Goal: Transaction & Acquisition: Book appointment/travel/reservation

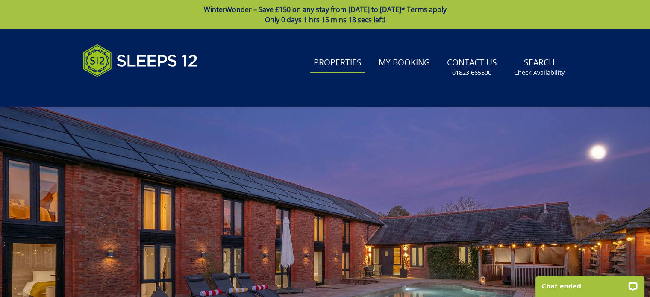
click at [357, 66] on link "Properties" at bounding box center [337, 62] width 55 height 19
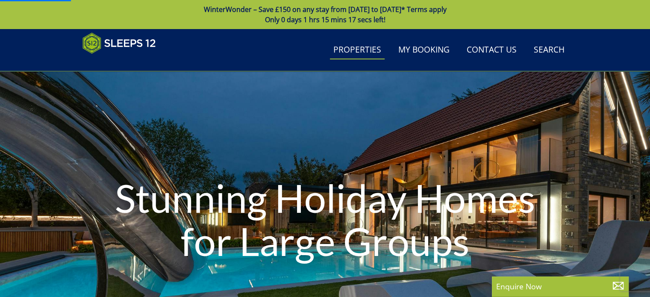
click at [357, 66] on div "Search Menu Properties My Booking Contact Us [PHONE_NUMBER] Search Check Availa…" at bounding box center [325, 49] width 513 height 35
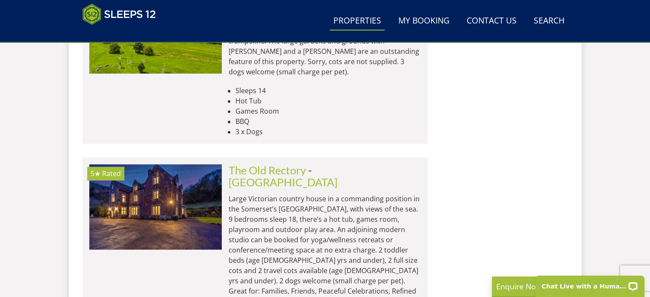
scroll to position [1176, 0]
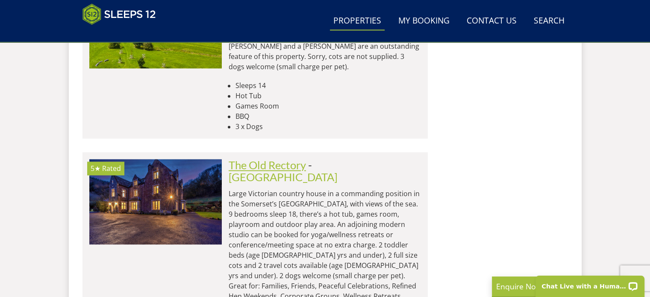
click at [289, 159] on link "The Old Rectory" at bounding box center [267, 165] width 77 height 13
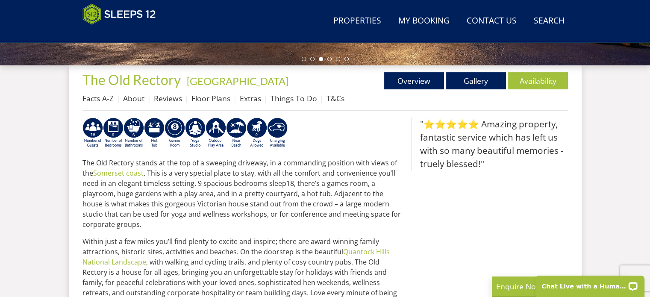
scroll to position [291, 0]
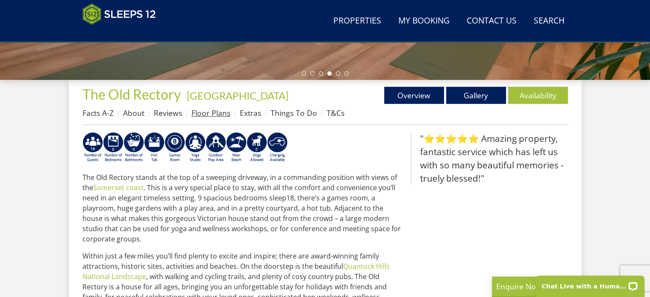
click at [215, 114] on link "Floor Plans" at bounding box center [211, 113] width 39 height 10
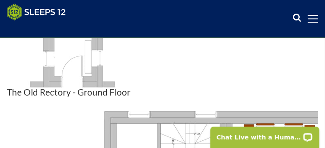
scroll to position [572, 0]
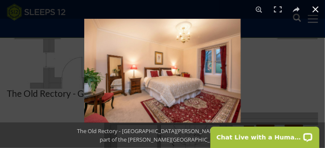
click at [256, 61] on div at bounding box center [246, 93] width 325 height 148
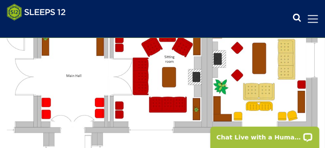
scroll to position [469, 0]
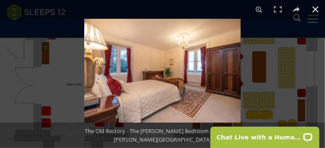
click at [269, 44] on div at bounding box center [246, 93] width 325 height 148
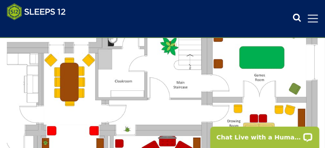
scroll to position [372, 0]
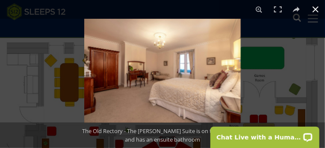
click at [263, 38] on div at bounding box center [246, 93] width 325 height 148
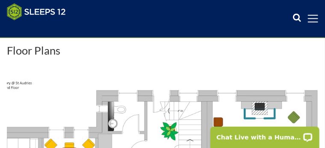
scroll to position [286, 0]
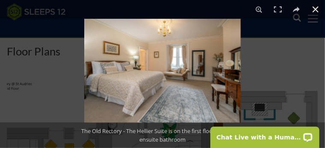
click at [312, 46] on div at bounding box center [246, 93] width 325 height 148
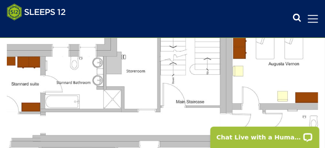
scroll to position [680, 0]
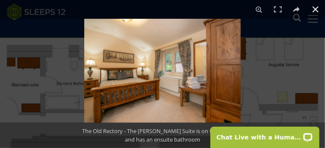
click at [276, 45] on div at bounding box center [246, 93] width 325 height 148
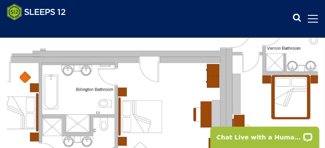
scroll to position [765, 0]
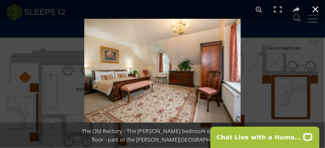
click at [316, 7] on button at bounding box center [315, 9] width 19 height 19
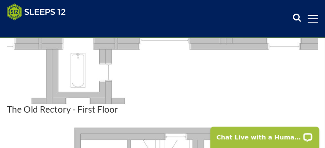
scroll to position [894, 0]
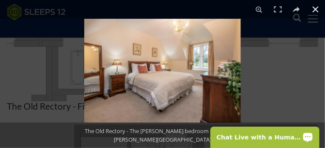
click at [286, 46] on div at bounding box center [246, 93] width 325 height 148
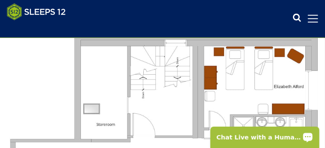
scroll to position [988, 0]
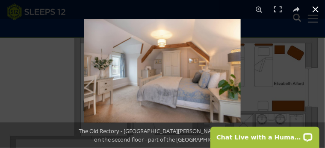
click at [296, 66] on div at bounding box center [246, 93] width 325 height 148
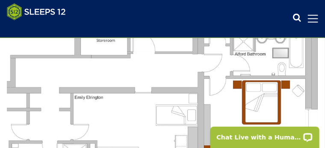
scroll to position [1082, 0]
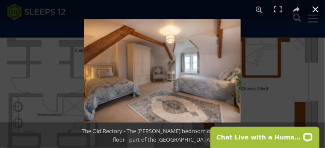
scroll to position [1116, 0]
click at [293, 104] on div at bounding box center [246, 93] width 325 height 148
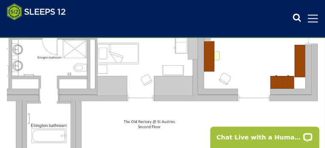
scroll to position [1184, 0]
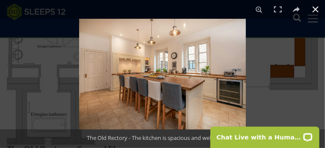
click at [276, 95] on div at bounding box center [241, 93] width 325 height 148
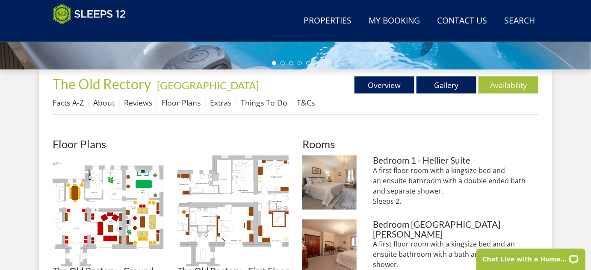
scroll to position [270, 0]
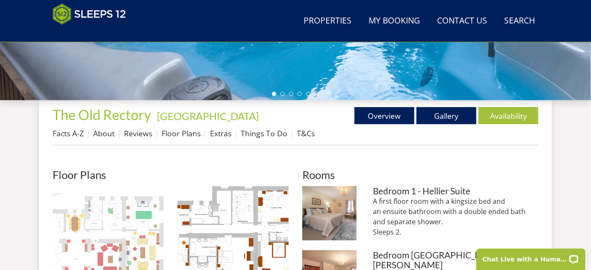
click at [132, 218] on img at bounding box center [108, 241] width 111 height 111
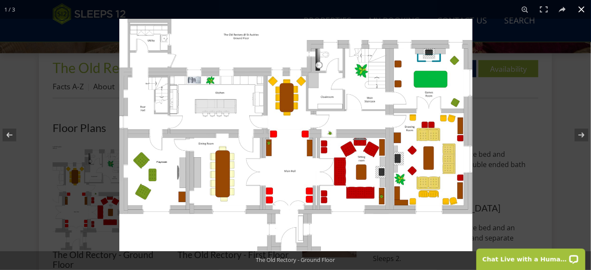
scroll to position [327, 0]
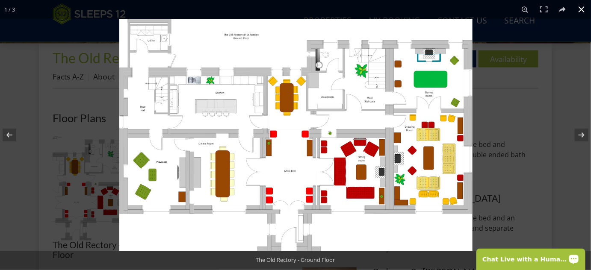
click at [519, 130] on div at bounding box center [414, 154] width 591 height 270
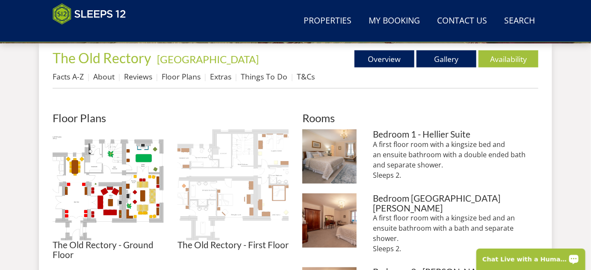
click at [267, 147] on img at bounding box center [232, 185] width 111 height 111
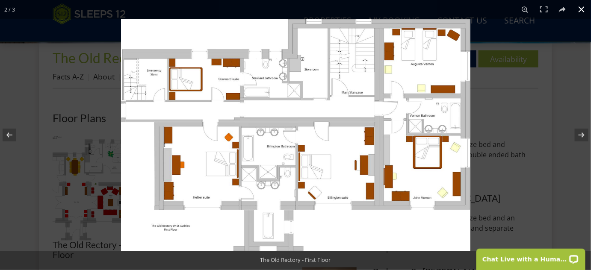
click at [520, 204] on div at bounding box center [416, 154] width 591 height 270
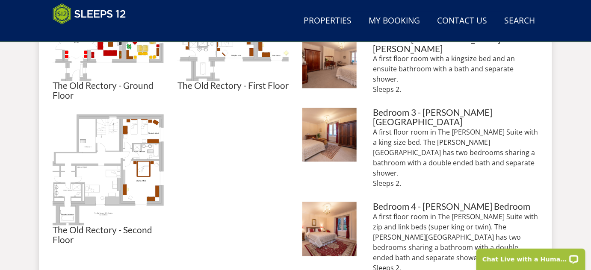
scroll to position [498, 0]
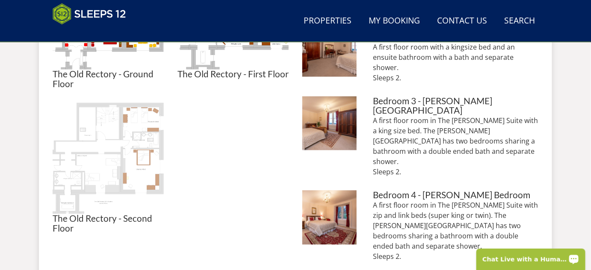
click at [127, 155] on img at bounding box center [108, 158] width 111 height 111
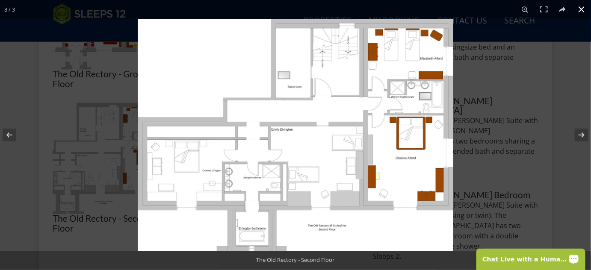
click at [524, 74] on div at bounding box center [433, 154] width 591 height 270
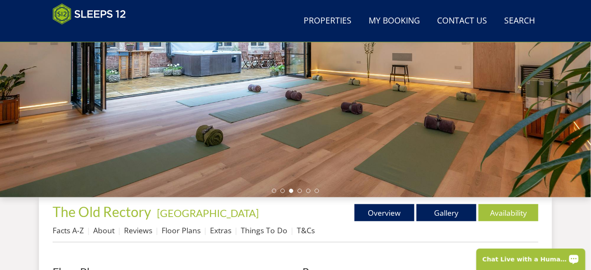
scroll to position [172, 0]
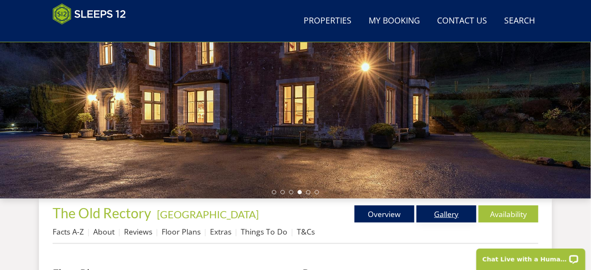
click at [445, 215] on link "Gallery" at bounding box center [446, 214] width 60 height 17
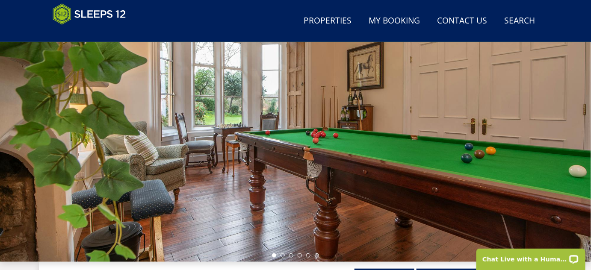
scroll to position [124, 0]
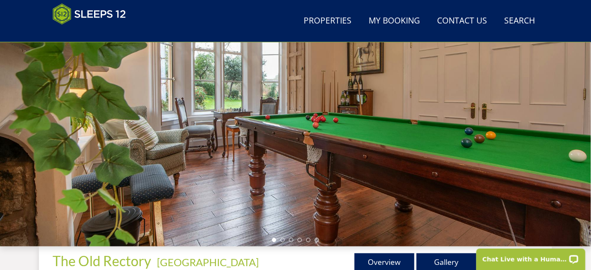
click at [475, 166] on div at bounding box center [295, 96] width 591 height 299
click at [391, 183] on div at bounding box center [295, 96] width 591 height 299
click at [283, 239] on li at bounding box center [282, 240] width 4 height 4
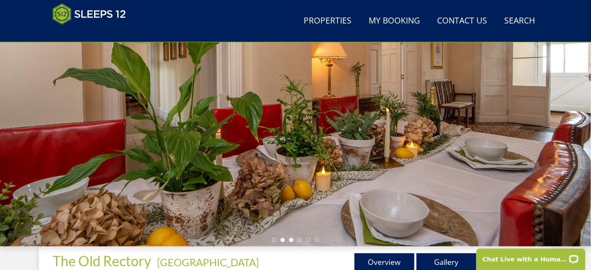
click at [291, 240] on li at bounding box center [291, 240] width 4 height 4
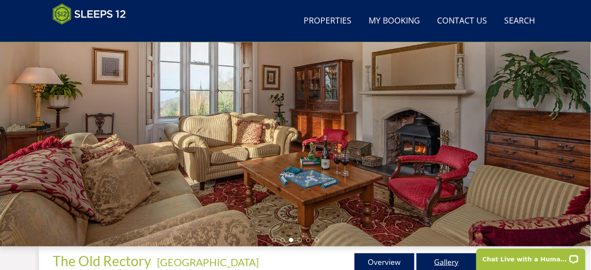
click at [445, 263] on link "Gallery" at bounding box center [446, 262] width 60 height 17
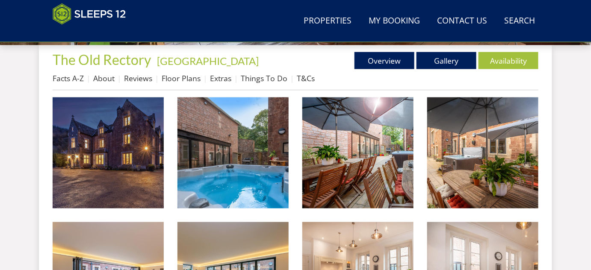
scroll to position [326, 0]
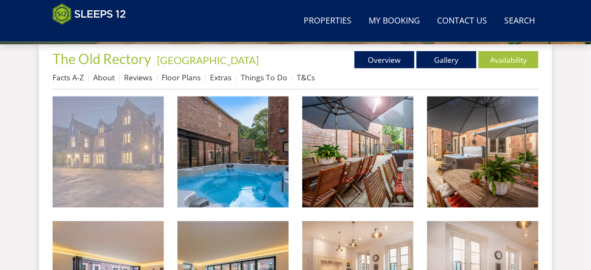
click at [134, 146] on img at bounding box center [108, 152] width 111 height 111
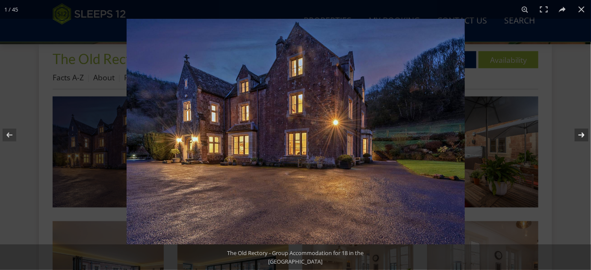
click at [581, 133] on button at bounding box center [576, 135] width 30 height 43
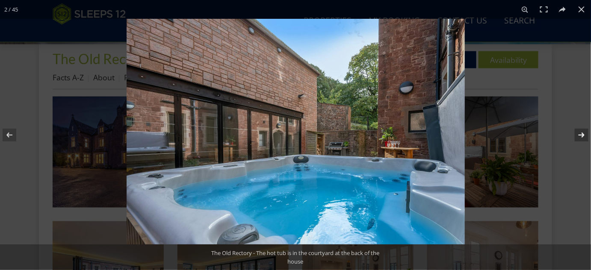
click at [581, 133] on button at bounding box center [576, 135] width 30 height 43
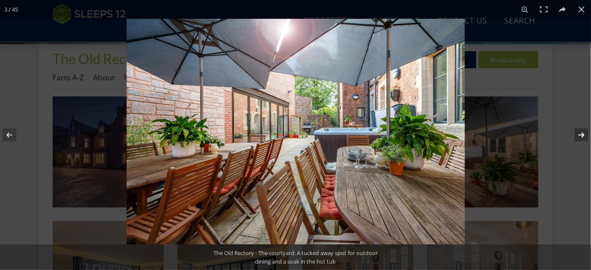
click at [581, 133] on button at bounding box center [576, 135] width 30 height 43
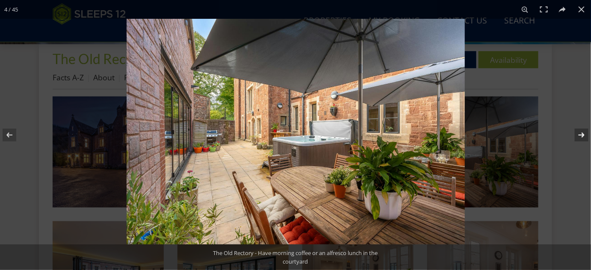
click at [581, 133] on button at bounding box center [576, 135] width 30 height 43
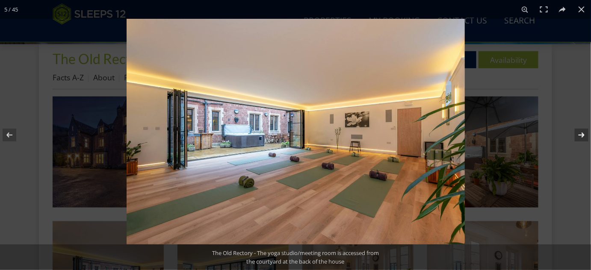
click at [581, 133] on button at bounding box center [576, 135] width 30 height 43
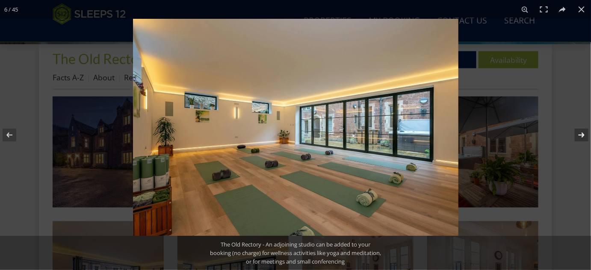
click at [581, 133] on button at bounding box center [576, 135] width 30 height 43
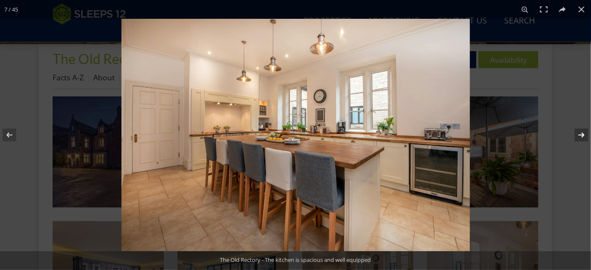
click at [581, 133] on button at bounding box center [576, 135] width 30 height 43
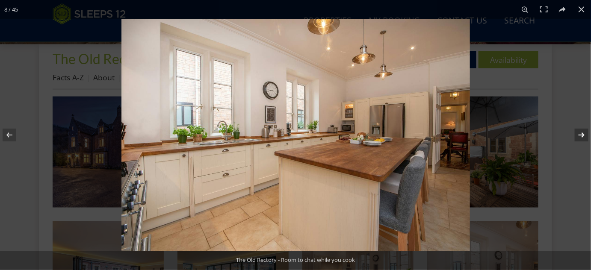
click at [581, 133] on button at bounding box center [576, 135] width 30 height 43
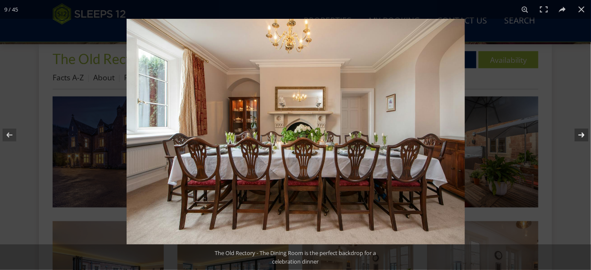
click at [581, 133] on button at bounding box center [576, 135] width 30 height 43
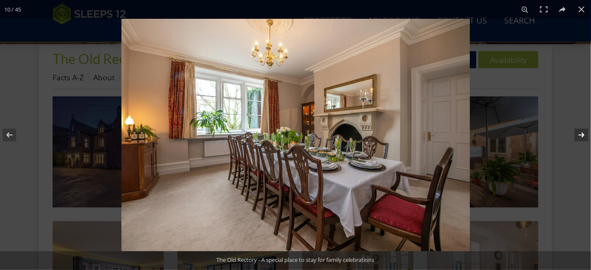
click at [581, 133] on button at bounding box center [576, 135] width 30 height 43
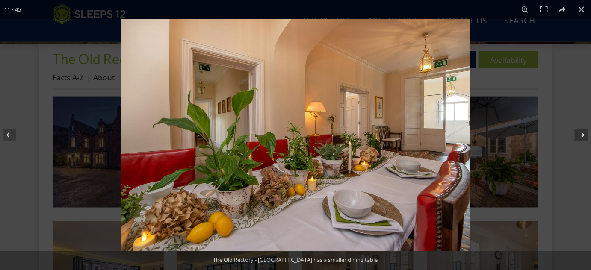
click at [581, 133] on button at bounding box center [576, 135] width 30 height 43
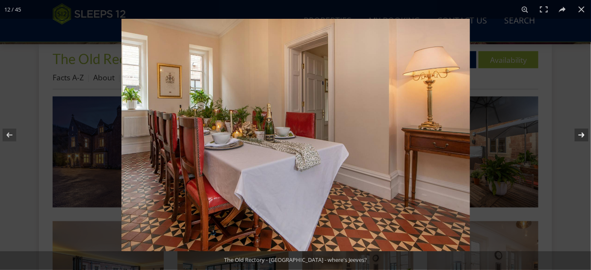
click at [581, 133] on button at bounding box center [576, 135] width 30 height 43
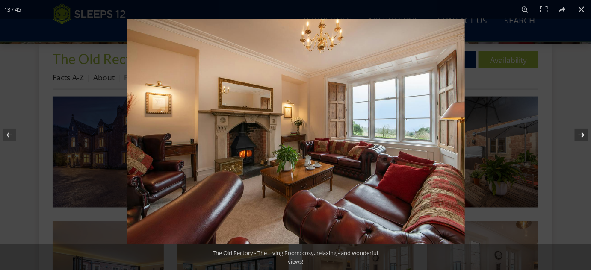
click at [581, 133] on button at bounding box center [576, 135] width 30 height 43
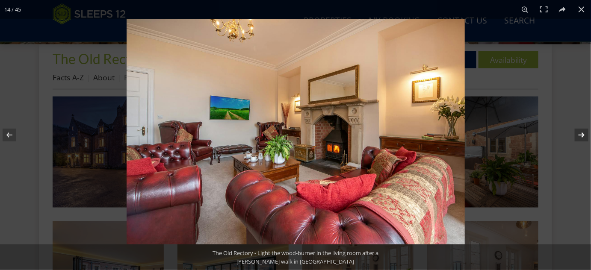
click at [581, 133] on button at bounding box center [576, 135] width 30 height 43
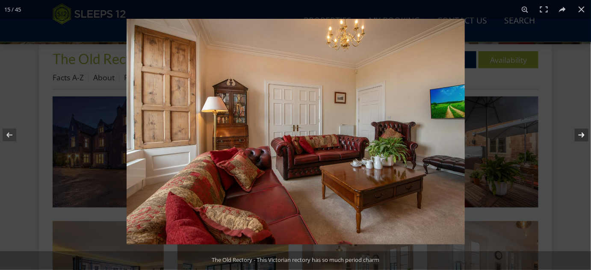
click at [581, 133] on button at bounding box center [576, 135] width 30 height 43
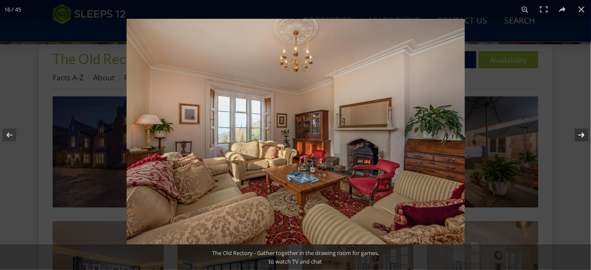
click at [581, 133] on button at bounding box center [576, 135] width 30 height 43
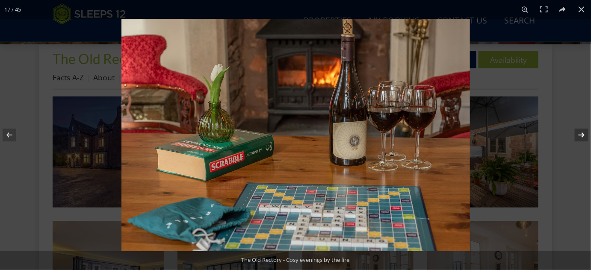
click at [581, 133] on button at bounding box center [576, 135] width 30 height 43
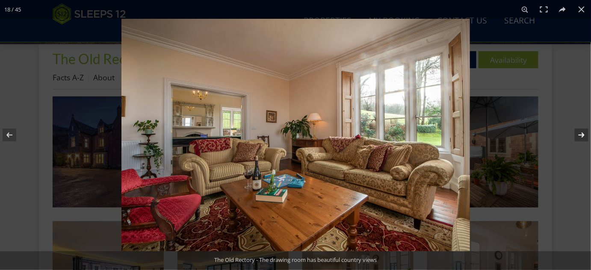
click at [581, 133] on button at bounding box center [576, 135] width 30 height 43
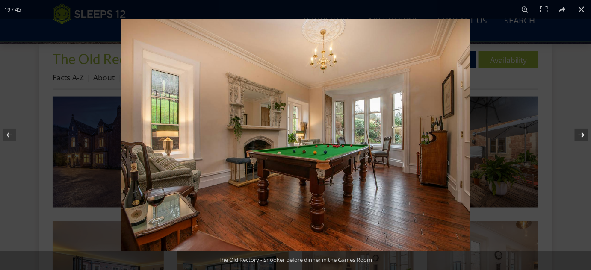
click at [581, 133] on button at bounding box center [576, 135] width 30 height 43
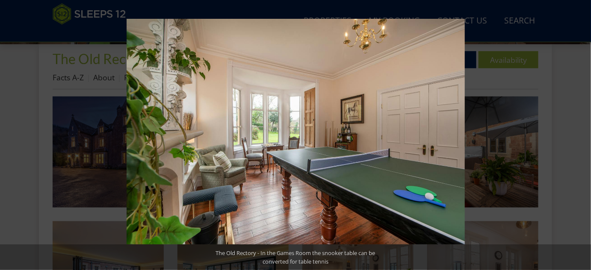
click at [581, 133] on button at bounding box center [576, 135] width 30 height 43
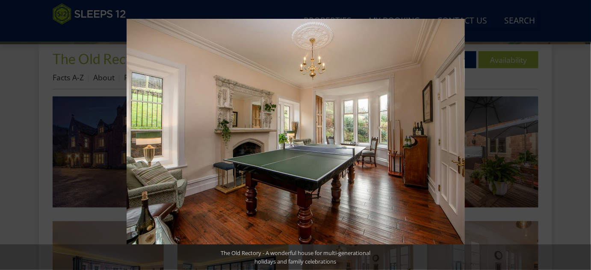
click at [581, 133] on button at bounding box center [576, 135] width 30 height 43
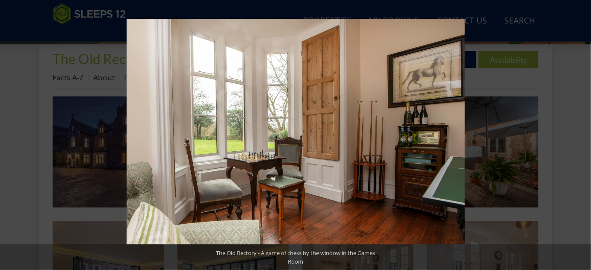
click at [581, 133] on button at bounding box center [576, 135] width 30 height 43
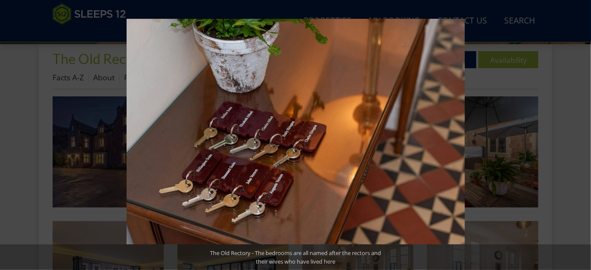
click at [581, 133] on button at bounding box center [576, 135] width 30 height 43
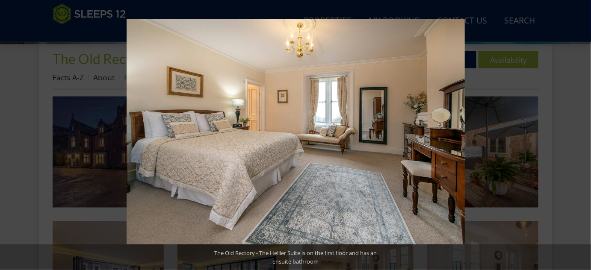
click at [581, 133] on button at bounding box center [576, 135] width 30 height 43
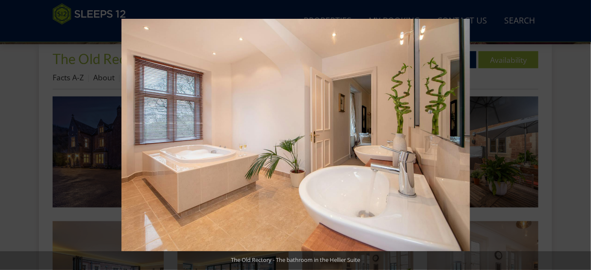
click at [581, 133] on button at bounding box center [576, 135] width 30 height 43
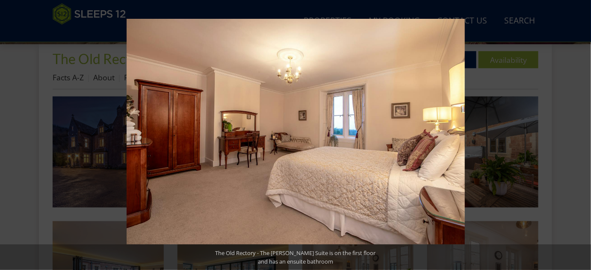
click at [581, 133] on button at bounding box center [576, 135] width 30 height 43
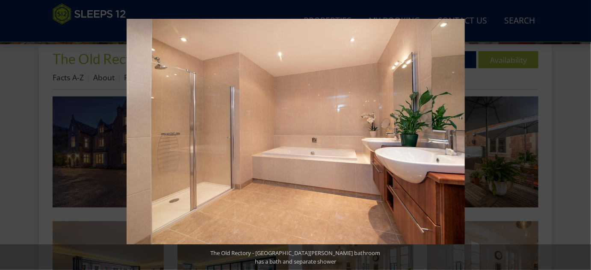
click at [581, 133] on button at bounding box center [576, 135] width 30 height 43
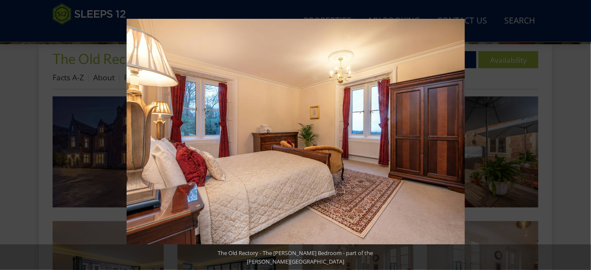
click at [581, 133] on button at bounding box center [576, 135] width 30 height 43
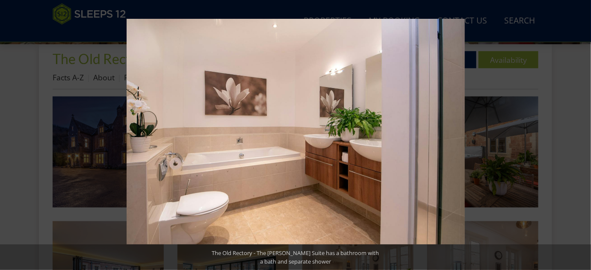
click at [581, 133] on button at bounding box center [576, 135] width 30 height 43
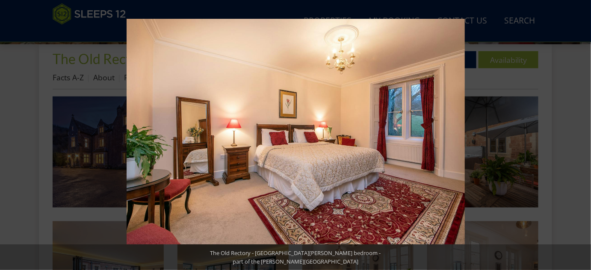
click at [581, 133] on button at bounding box center [576, 135] width 30 height 43
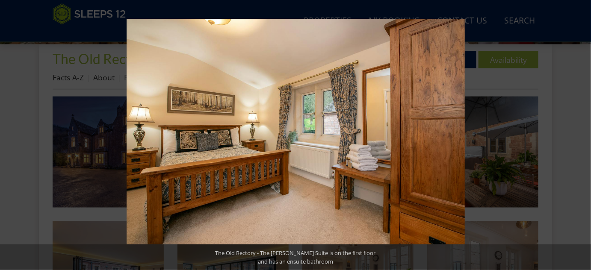
click at [581, 133] on button at bounding box center [576, 135] width 30 height 43
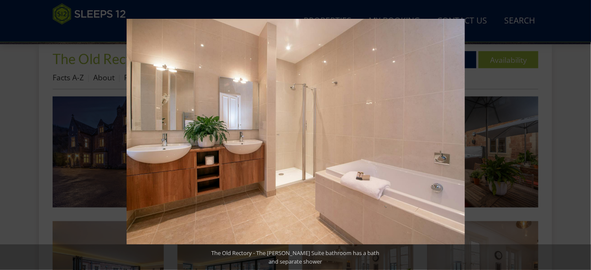
click at [581, 133] on button at bounding box center [576, 135] width 30 height 43
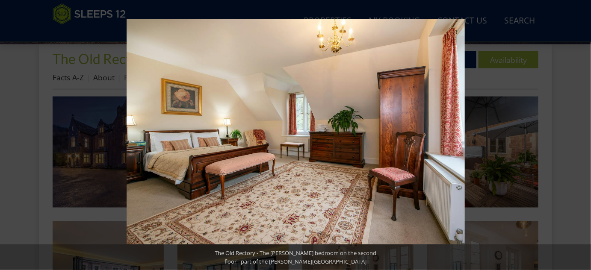
click at [581, 133] on button at bounding box center [576, 135] width 30 height 43
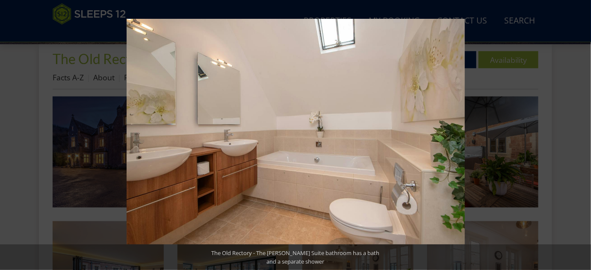
click at [581, 133] on button at bounding box center [576, 135] width 30 height 43
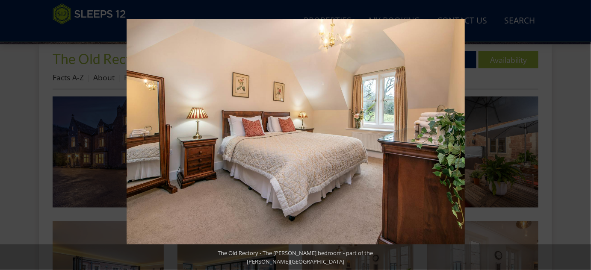
click at [581, 133] on button at bounding box center [576, 135] width 30 height 43
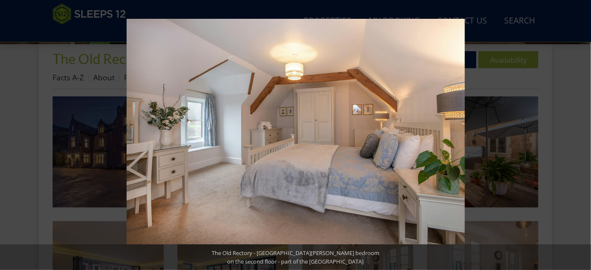
click at [581, 133] on button at bounding box center [576, 135] width 30 height 43
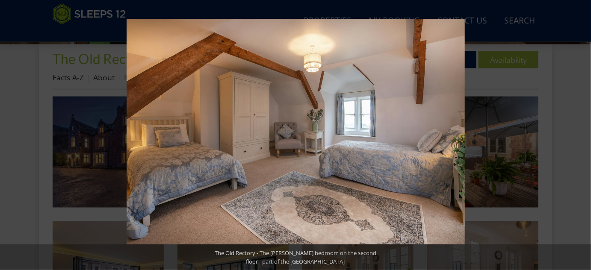
click at [581, 133] on button at bounding box center [576, 135] width 30 height 43
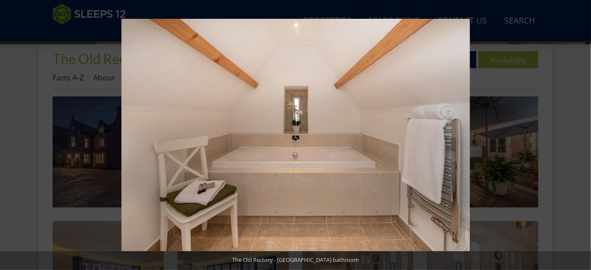
click at [581, 133] on button at bounding box center [576, 135] width 30 height 43
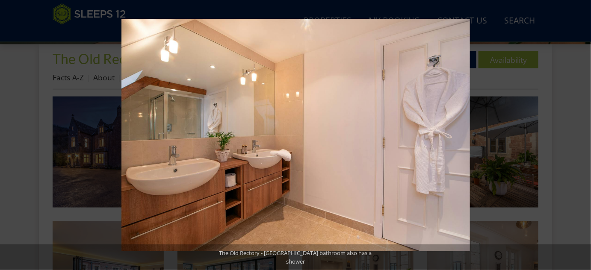
click at [581, 133] on button at bounding box center [576, 135] width 30 height 43
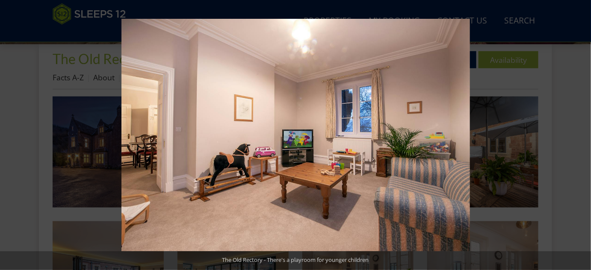
click at [581, 133] on button at bounding box center [576, 135] width 30 height 43
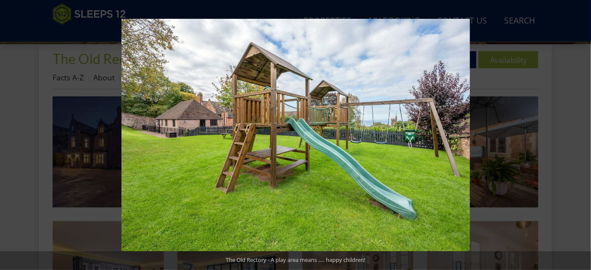
click at [581, 133] on button at bounding box center [576, 135] width 30 height 43
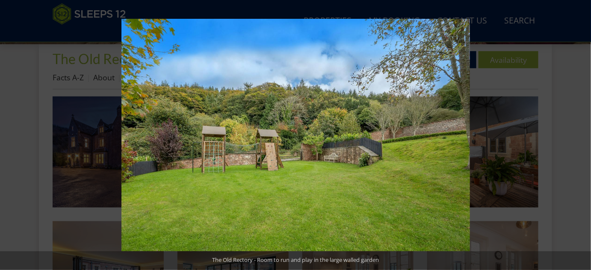
click at [581, 133] on button at bounding box center [576, 135] width 30 height 43
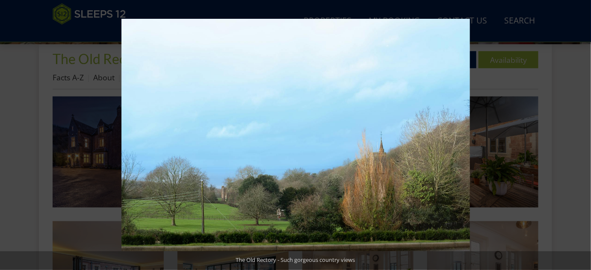
click at [581, 133] on button at bounding box center [576, 135] width 30 height 43
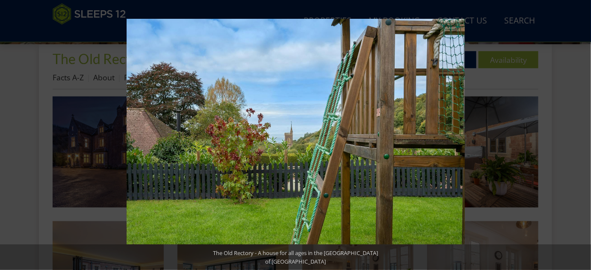
click at [581, 133] on button at bounding box center [576, 135] width 30 height 43
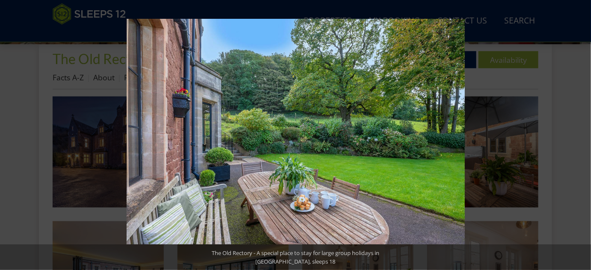
click at [581, 133] on button at bounding box center [576, 135] width 30 height 43
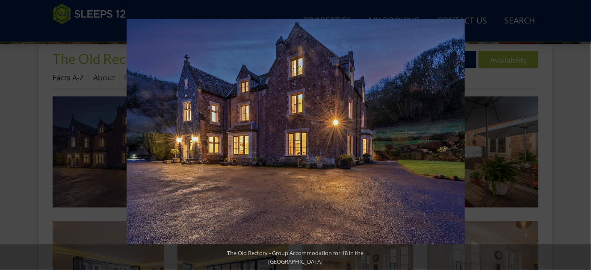
click at [581, 133] on button at bounding box center [576, 135] width 30 height 43
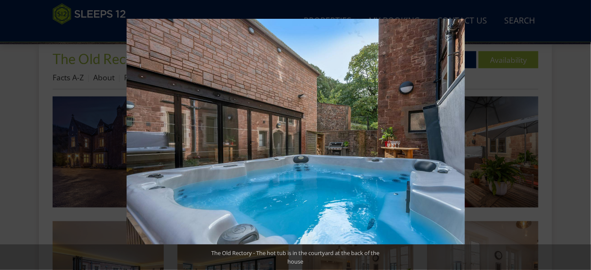
click at [581, 133] on button at bounding box center [576, 135] width 30 height 43
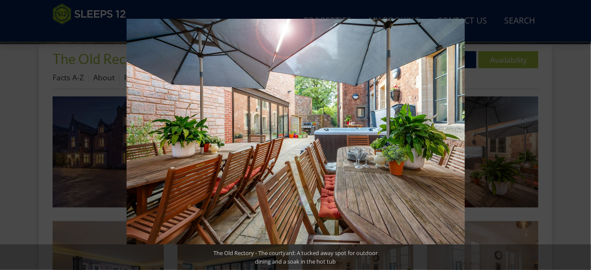
click at [581, 133] on button at bounding box center [576, 135] width 30 height 43
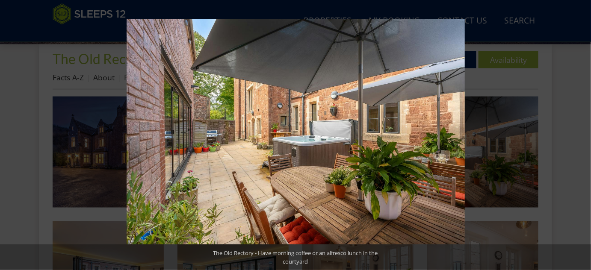
click at [581, 133] on button at bounding box center [576, 135] width 30 height 43
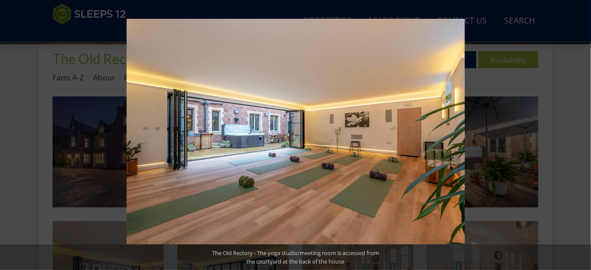
click at [581, 133] on button at bounding box center [576, 135] width 30 height 43
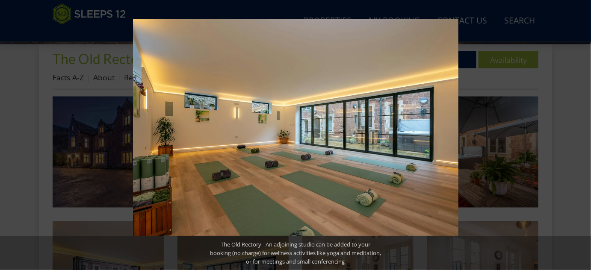
click at [581, 133] on button at bounding box center [576, 135] width 30 height 43
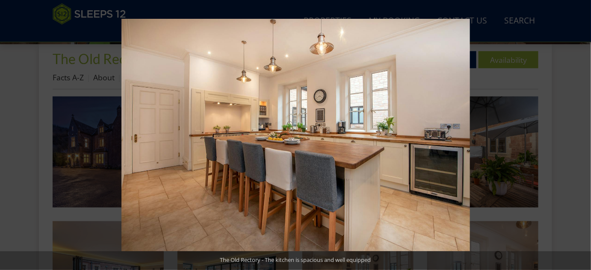
click at [581, 133] on button at bounding box center [576, 135] width 30 height 43
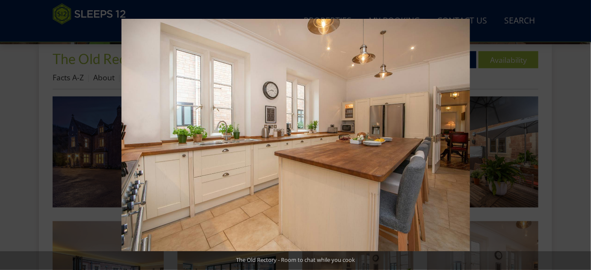
click at [581, 133] on button at bounding box center [576, 135] width 30 height 43
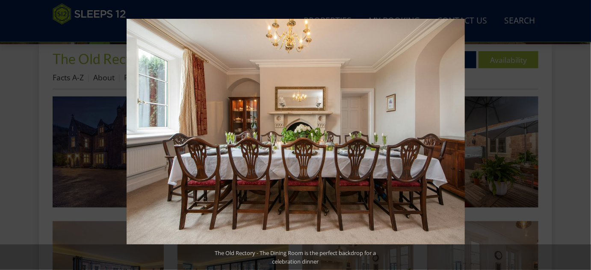
click at [581, 133] on button at bounding box center [576, 135] width 30 height 43
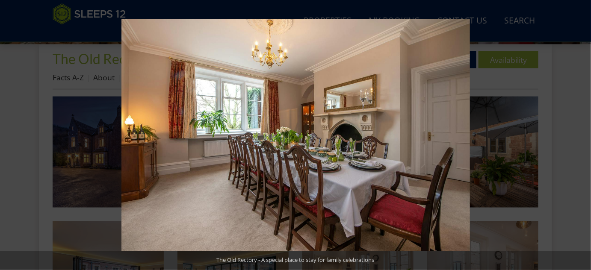
click at [581, 133] on button at bounding box center [576, 135] width 30 height 43
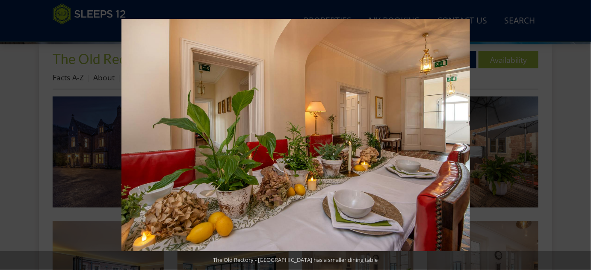
click at [581, 133] on button at bounding box center [576, 135] width 30 height 43
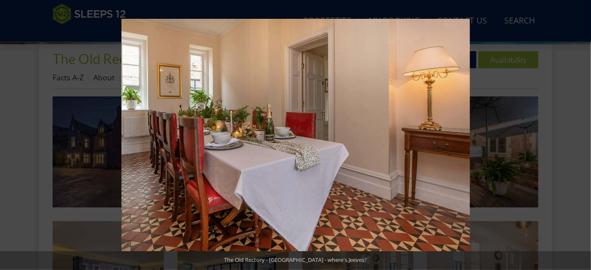
click at [581, 133] on button at bounding box center [576, 135] width 30 height 43
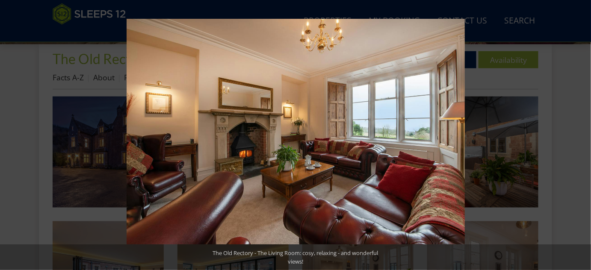
click at [581, 133] on button at bounding box center [576, 135] width 30 height 43
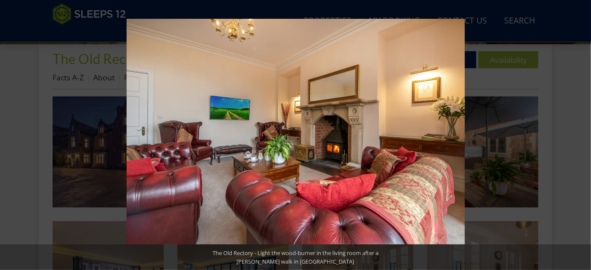
click at [581, 133] on button at bounding box center [576, 135] width 30 height 43
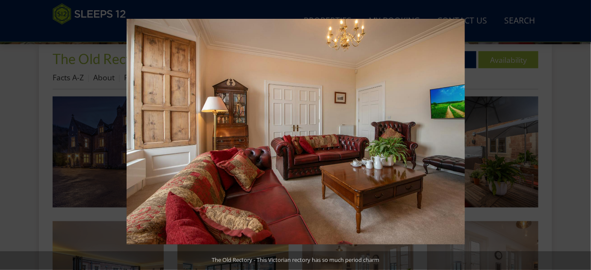
click at [581, 133] on button at bounding box center [576, 135] width 30 height 43
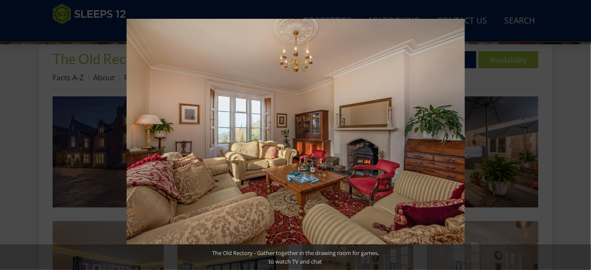
click at [581, 133] on button at bounding box center [576, 135] width 30 height 43
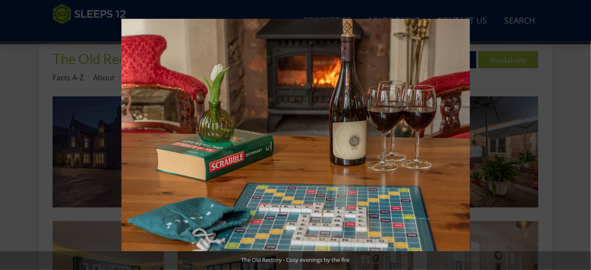
click at [581, 133] on button at bounding box center [576, 135] width 30 height 43
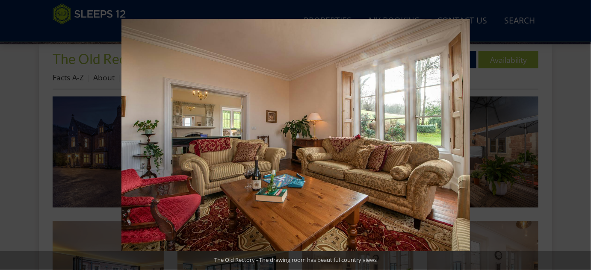
click at [581, 133] on button at bounding box center [576, 135] width 30 height 43
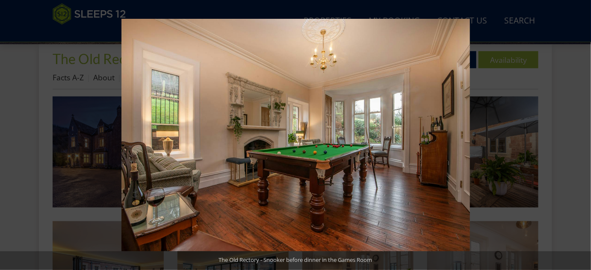
click at [581, 133] on button at bounding box center [576, 135] width 30 height 43
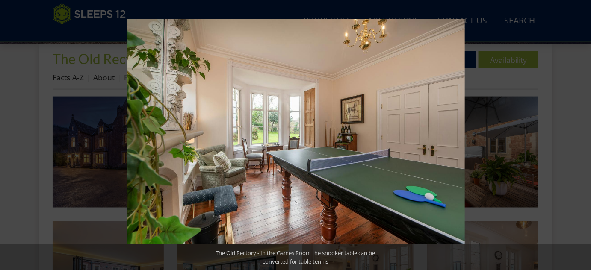
click at [581, 133] on button at bounding box center [576, 135] width 30 height 43
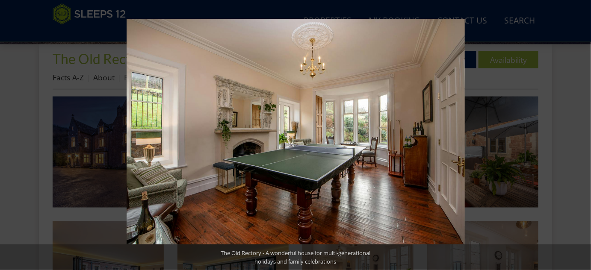
click at [581, 133] on button at bounding box center [576, 135] width 30 height 43
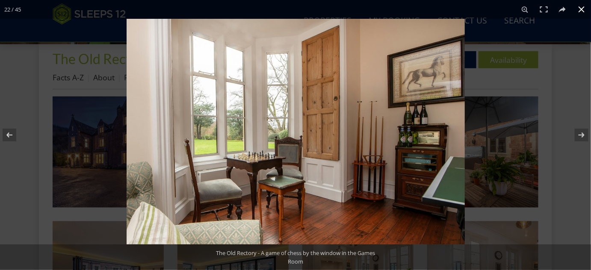
click at [552, 106] on div at bounding box center [422, 154] width 591 height 270
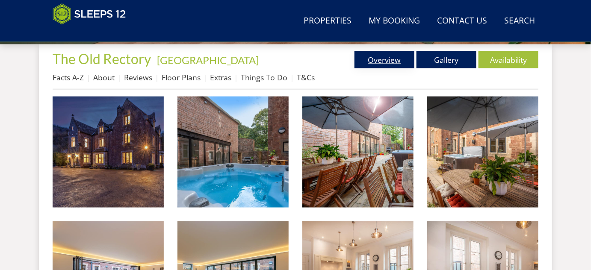
click at [395, 60] on link "Overview" at bounding box center [384, 59] width 60 height 17
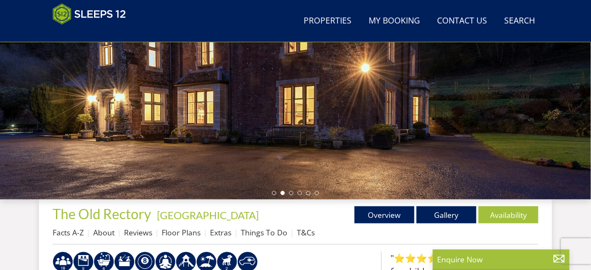
scroll to position [155, 0]
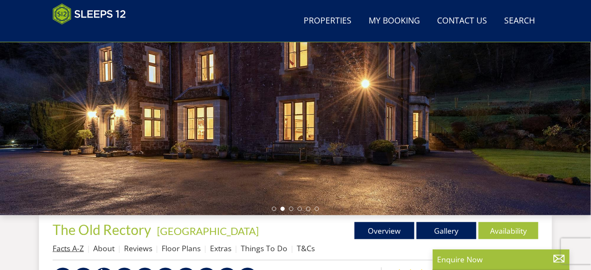
click at [76, 245] on link "Facts A-Z" at bounding box center [68, 248] width 31 height 10
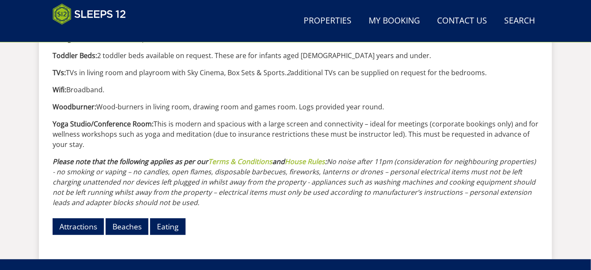
scroll to position [1062, 0]
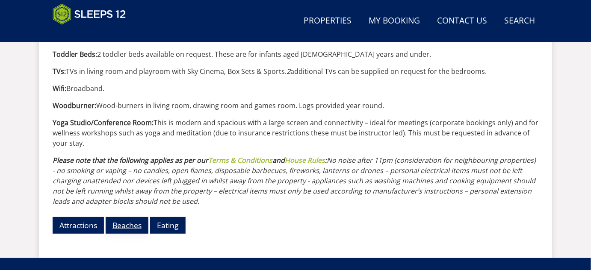
click at [128, 217] on link "Beaches" at bounding box center [127, 225] width 43 height 17
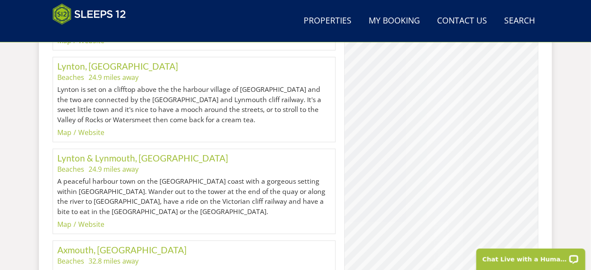
scroll to position [2045, 0]
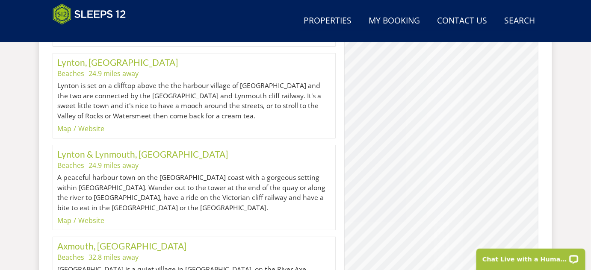
click at [529, 197] on div "© MapTiler © OpenStreetMap contributors" at bounding box center [441, 143] width 194 height 278
